Goal: Task Accomplishment & Management: Use online tool/utility

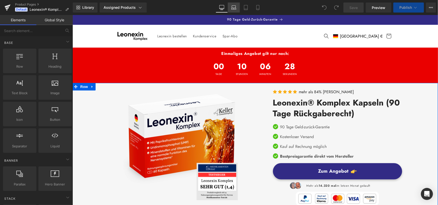
click at [236, 11] on link "Laptop" at bounding box center [234, 8] width 12 height 10
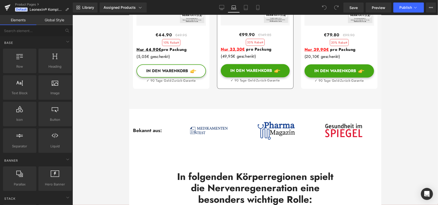
scroll to position [402, 0]
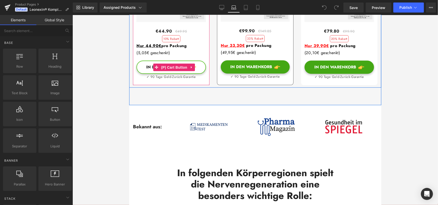
click at [200, 74] on button "In den Warenkorb" at bounding box center [171, 67] width 70 height 13
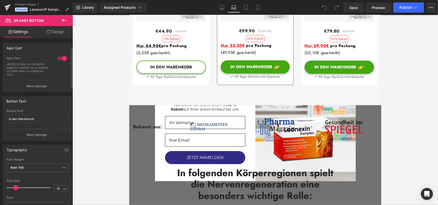
scroll to position [39, 0]
click at [58, 89] on button "More settings" at bounding box center [37, 86] width 69 height 12
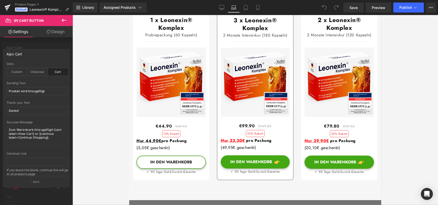
scroll to position [306, 0]
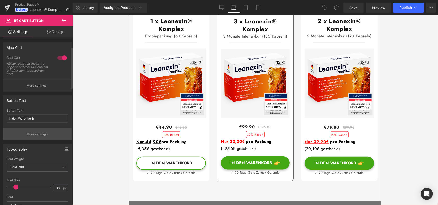
click at [50, 138] on button "More settings" at bounding box center [37, 135] width 69 height 12
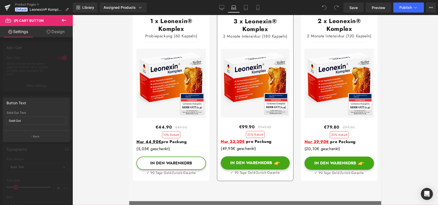
click at [50, 138] on button "Back" at bounding box center [36, 136] width 67 height 11
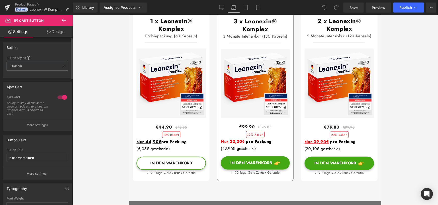
scroll to position [0, 0]
click at [37, 120] on button "More settings" at bounding box center [37, 125] width 69 height 12
click at [38, 124] on p "More settings" at bounding box center [37, 125] width 20 height 5
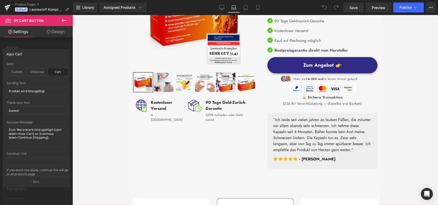
scroll to position [118, 0]
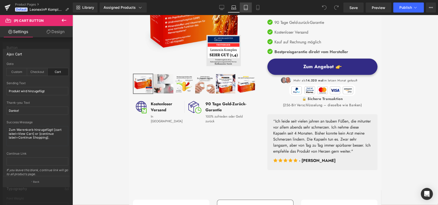
click at [248, 5] on link "Tablet" at bounding box center [246, 8] width 12 height 10
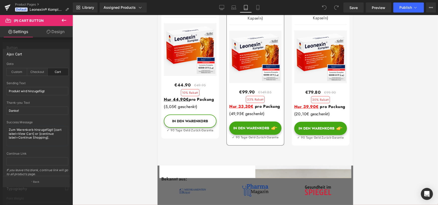
scroll to position [306, 0]
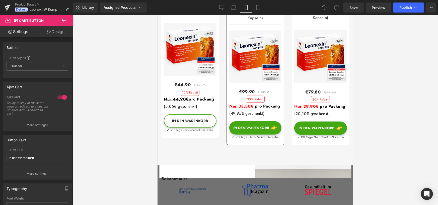
click at [43, 126] on p "More settings" at bounding box center [37, 125] width 20 height 5
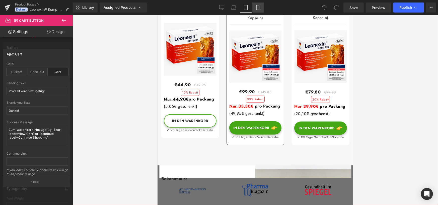
click at [255, 5] on link "Mobile" at bounding box center [258, 8] width 12 height 10
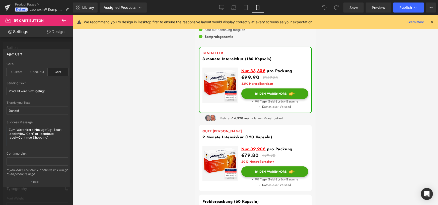
scroll to position [233, 0]
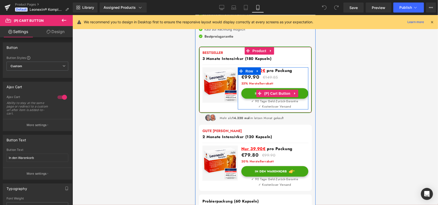
click at [245, 91] on button "In den Warenkorb" at bounding box center [274, 93] width 67 height 11
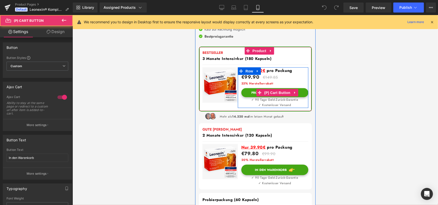
click at [245, 91] on button "Produkt wird hinzugefügt" at bounding box center [274, 92] width 67 height 9
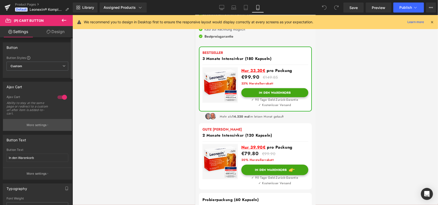
click at [42, 127] on p "More settings" at bounding box center [37, 125] width 20 height 5
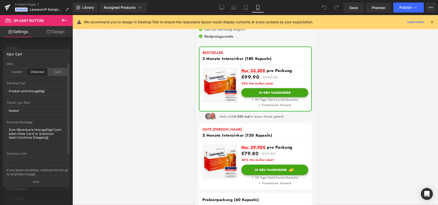
click at [53, 74] on div "Cart" at bounding box center [58, 72] width 21 height 8
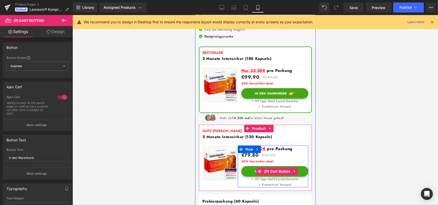
click at [246, 167] on button "In den Warenkorb" at bounding box center [274, 171] width 67 height 11
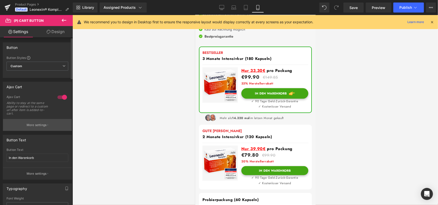
click at [43, 125] on p "More settings" at bounding box center [37, 125] width 20 height 5
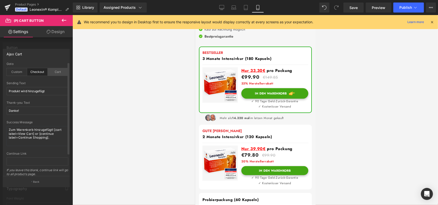
click at [57, 73] on div "Cart" at bounding box center [58, 72] width 21 height 8
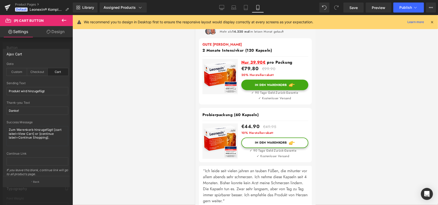
scroll to position [320, 0]
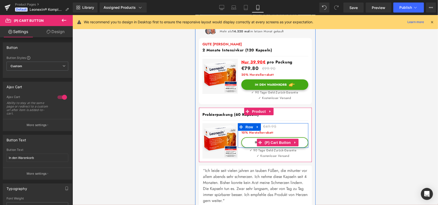
click at [247, 137] on button "In den Warenkorb" at bounding box center [274, 142] width 67 height 11
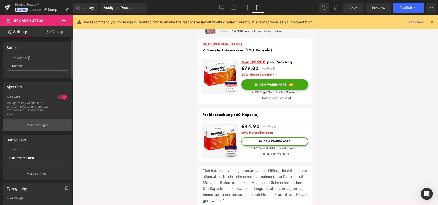
click at [41, 124] on p "More settings" at bounding box center [37, 125] width 20 height 5
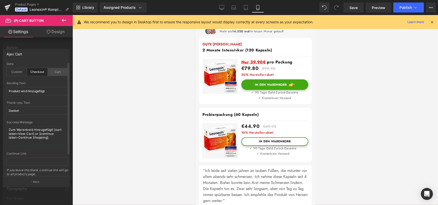
click at [53, 74] on div "Cart" at bounding box center [58, 72] width 21 height 8
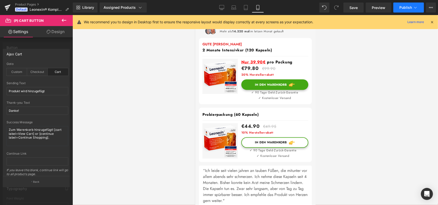
click at [402, 8] on span "Publish" at bounding box center [406, 8] width 13 height 4
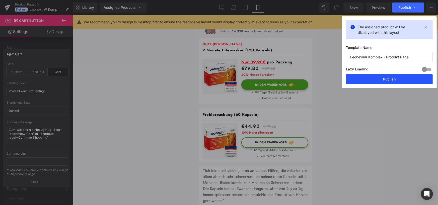
click at [382, 81] on button "Publish" at bounding box center [389, 79] width 87 height 10
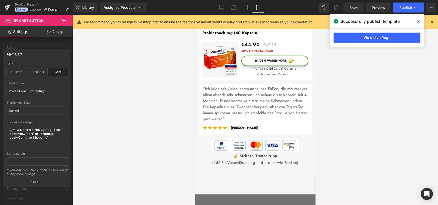
scroll to position [527, 0]
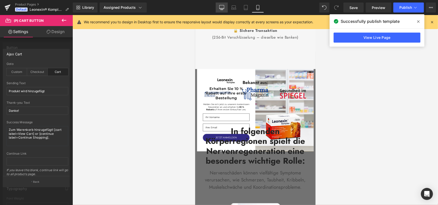
drag, startPoint x: 181, startPoint y: 103, endPoint x: 220, endPoint y: 9, distance: 102.0
click at [220, 9] on icon at bounding box center [222, 7] width 5 height 4
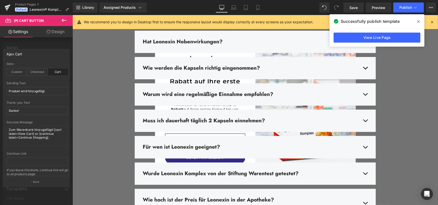
scroll to position [1934, 0]
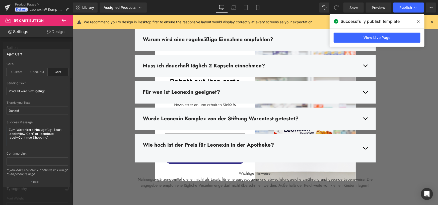
click at [65, 21] on icon at bounding box center [64, 20] width 6 height 6
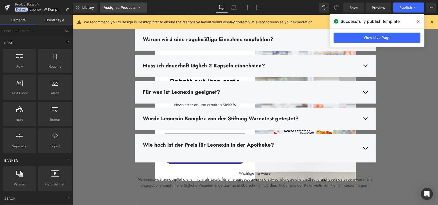
click at [136, 9] on div "Assigned Products" at bounding box center [123, 7] width 39 height 5
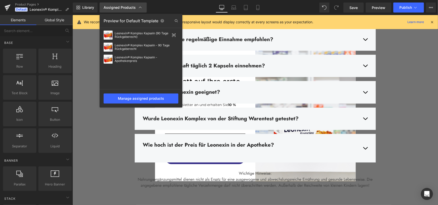
click at [139, 8] on icon at bounding box center [140, 7] width 5 height 5
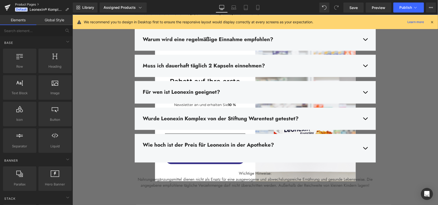
click at [25, 3] on link "Product Pages" at bounding box center [44, 5] width 58 height 4
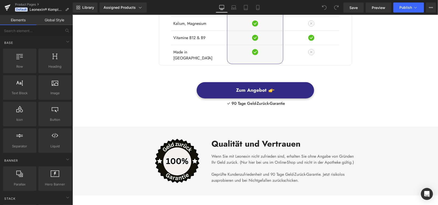
scroll to position [1632, 0]
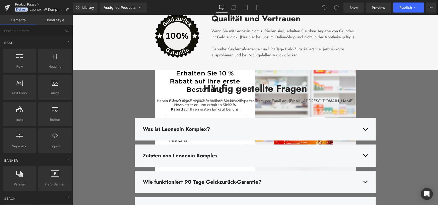
click at [25, 4] on link "Product Pages" at bounding box center [44, 5] width 58 height 4
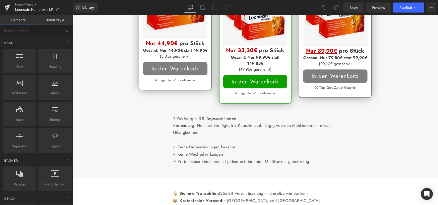
scroll to position [879, 0]
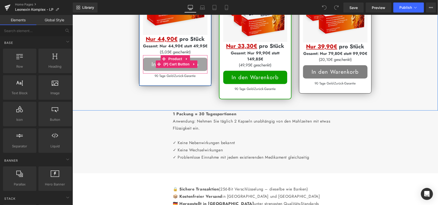
click at [200, 71] on button "In den Warenkorb" at bounding box center [175, 64] width 65 height 13
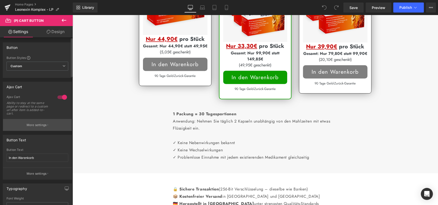
click at [58, 128] on button "More settings" at bounding box center [37, 125] width 69 height 12
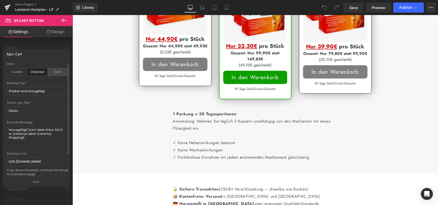
click at [59, 73] on div "Cart" at bounding box center [58, 72] width 21 height 8
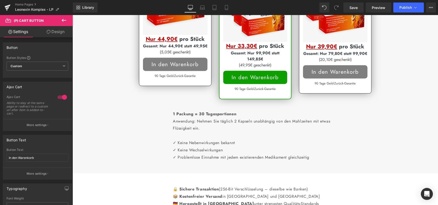
click at [53, 128] on button "More settings" at bounding box center [37, 125] width 69 height 12
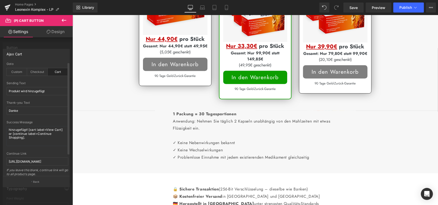
click at [55, 70] on div "Cart" at bounding box center [58, 72] width 21 height 8
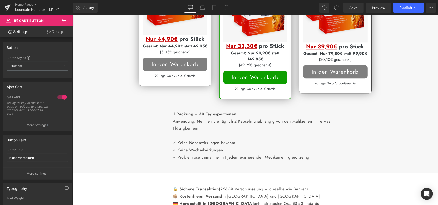
click at [40, 69] on span "Custom Setup Global Style" at bounding box center [38, 66] width 62 height 9
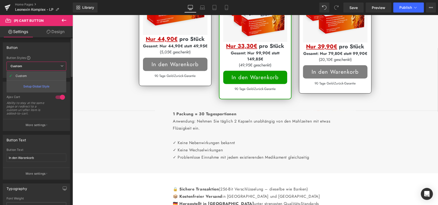
click at [40, 69] on span "Custom Setup Global Style" at bounding box center [37, 66] width 60 height 9
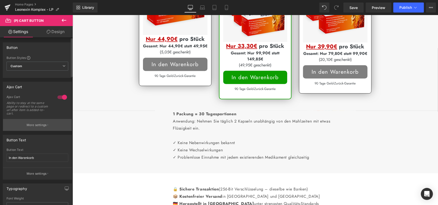
click at [43, 124] on p "More settings" at bounding box center [37, 125] width 20 height 5
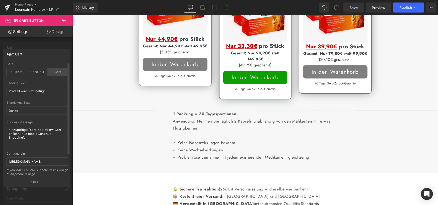
click at [58, 70] on div "Cart" at bounding box center [58, 72] width 21 height 8
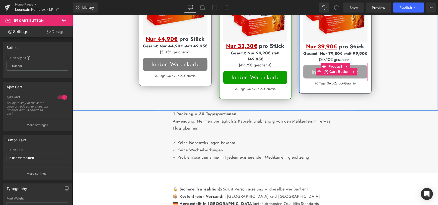
click at [306, 78] on button "In den Warenkorb" at bounding box center [335, 71] width 65 height 13
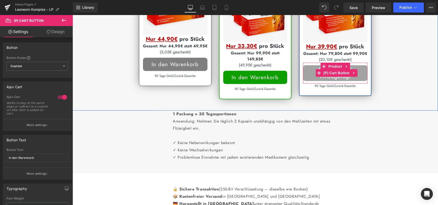
click at [306, 81] on button "Produkt wird hinzugefügt" at bounding box center [335, 73] width 65 height 16
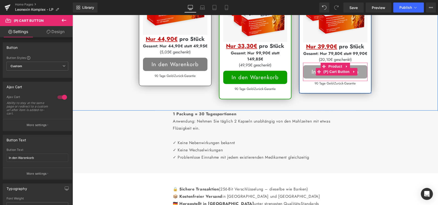
click at [306, 78] on button "In den Warenkorb" at bounding box center [335, 71] width 65 height 13
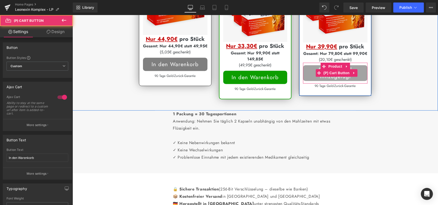
click at [306, 81] on button "Produkt wird hinzugefügt" at bounding box center [335, 73] width 65 height 16
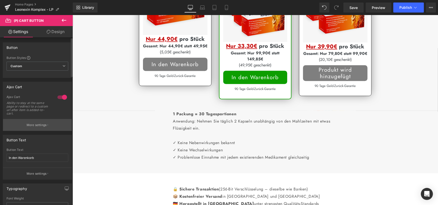
click at [52, 125] on button "More settings" at bounding box center [37, 125] width 69 height 12
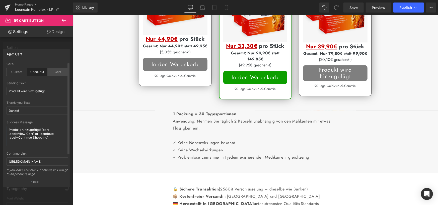
click at [55, 75] on div "Cart" at bounding box center [58, 72] width 21 height 8
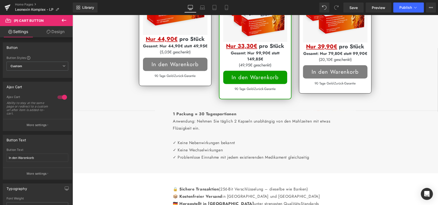
click at [58, 123] on button "More settings" at bounding box center [37, 125] width 69 height 12
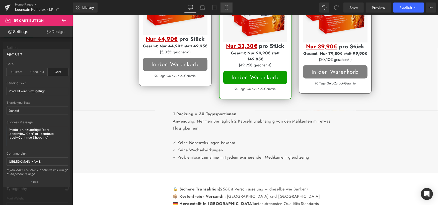
click at [226, 10] on icon at bounding box center [226, 7] width 5 height 5
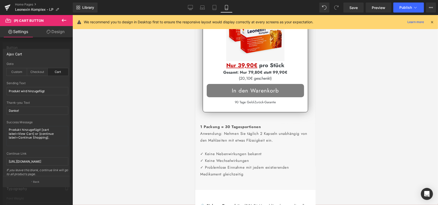
scroll to position [1087, 0]
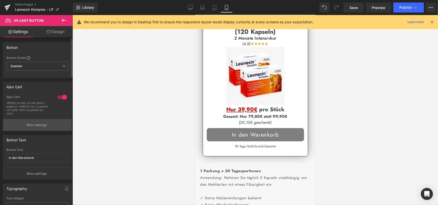
click at [48, 127] on button "More settings" at bounding box center [37, 125] width 69 height 12
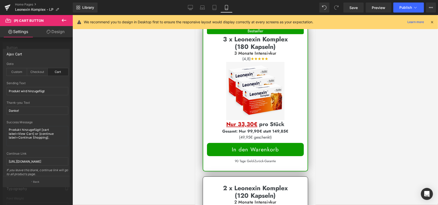
scroll to position [911, 0]
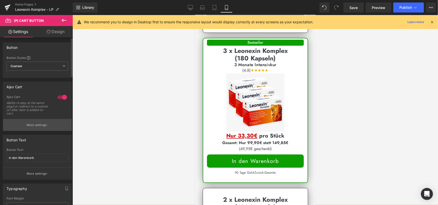
click at [51, 124] on button "More settings" at bounding box center [37, 125] width 69 height 12
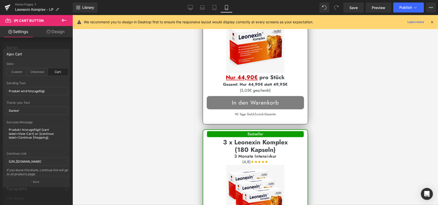
scroll to position [811, 0]
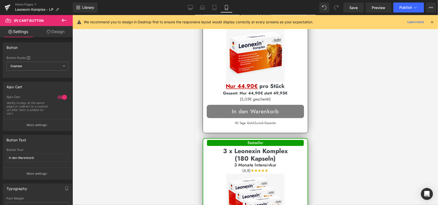
click at [51, 123] on button "More settings" at bounding box center [37, 125] width 69 height 12
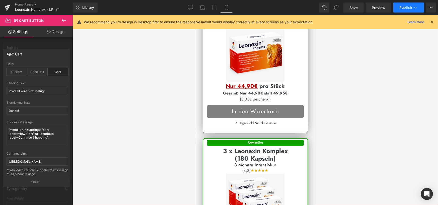
click at [404, 8] on span "Publish" at bounding box center [406, 8] width 13 height 4
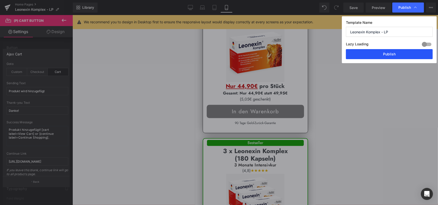
click at [382, 57] on button "Publish" at bounding box center [389, 54] width 87 height 10
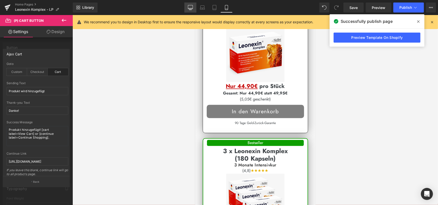
drag, startPoint x: 193, startPoint y: 5, endPoint x: 149, endPoint y: 42, distance: 57.4
click at [193, 5] on link "Desktop" at bounding box center [191, 8] width 12 height 10
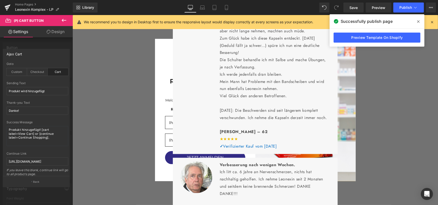
scroll to position [541, 0]
click at [208, 7] on link "Laptop" at bounding box center [203, 8] width 12 height 10
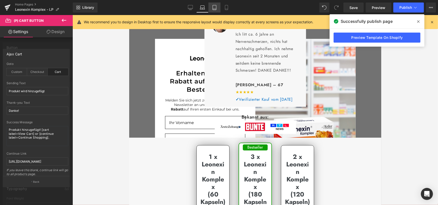
scroll to position [696, 0]
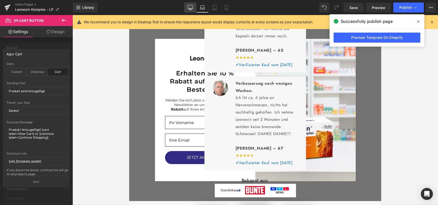
click at [194, 4] on link "Desktop" at bounding box center [191, 8] width 12 height 10
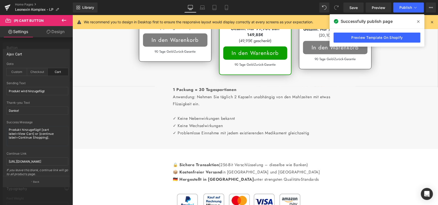
scroll to position [867, 0]
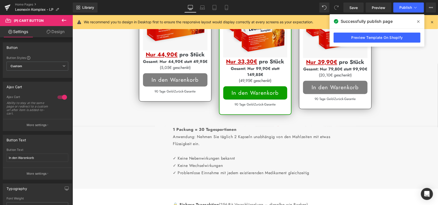
click at [53, 122] on button "More settings" at bounding box center [37, 125] width 69 height 12
click at [63, 120] on button "More settings" at bounding box center [37, 125] width 69 height 12
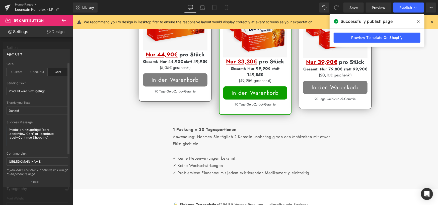
click at [57, 72] on div "Cart" at bounding box center [58, 72] width 21 height 8
click at [56, 74] on div "Cart" at bounding box center [58, 72] width 21 height 8
click at [418, 22] on icon at bounding box center [419, 22] width 3 height 4
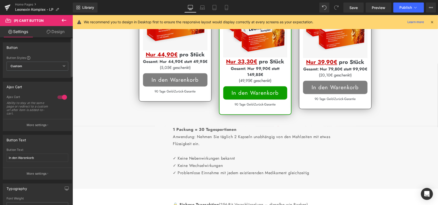
click at [56, 125] on button "More settings" at bounding box center [37, 125] width 69 height 12
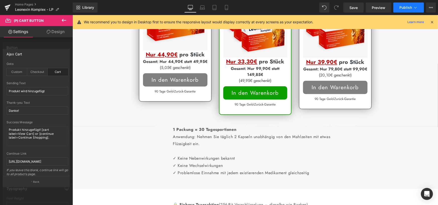
click at [398, 8] on button "Publish" at bounding box center [409, 8] width 31 height 10
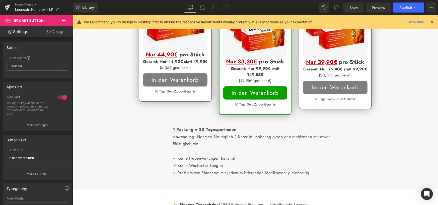
click at [44, 128] on button "More settings" at bounding box center [37, 125] width 69 height 12
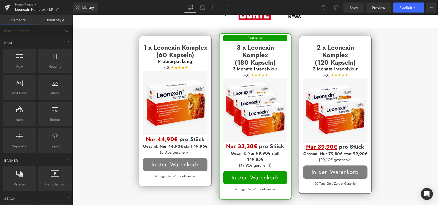
scroll to position [879, 0]
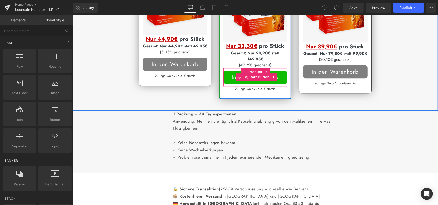
click at [227, 84] on button "In den Warenkorb" at bounding box center [255, 77] width 64 height 13
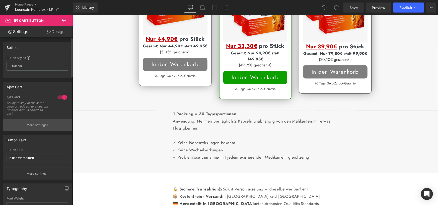
click at [38, 124] on p "More settings" at bounding box center [37, 125] width 20 height 5
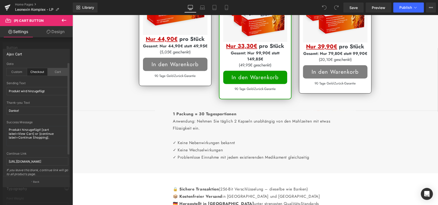
click at [51, 75] on div "Cart" at bounding box center [58, 72] width 21 height 8
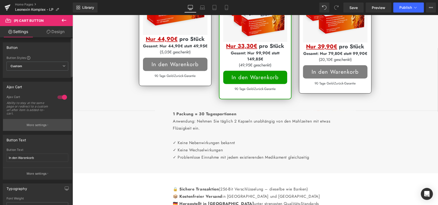
click at [46, 123] on button "More settings" at bounding box center [37, 125] width 69 height 12
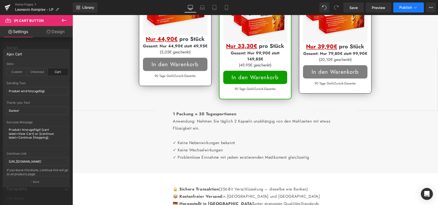
click at [401, 8] on span "Publish" at bounding box center [406, 8] width 13 height 4
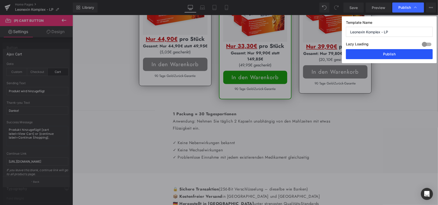
click at [388, 53] on button "Publish" at bounding box center [389, 54] width 87 height 10
